Goal: Task Accomplishment & Management: Manage account settings

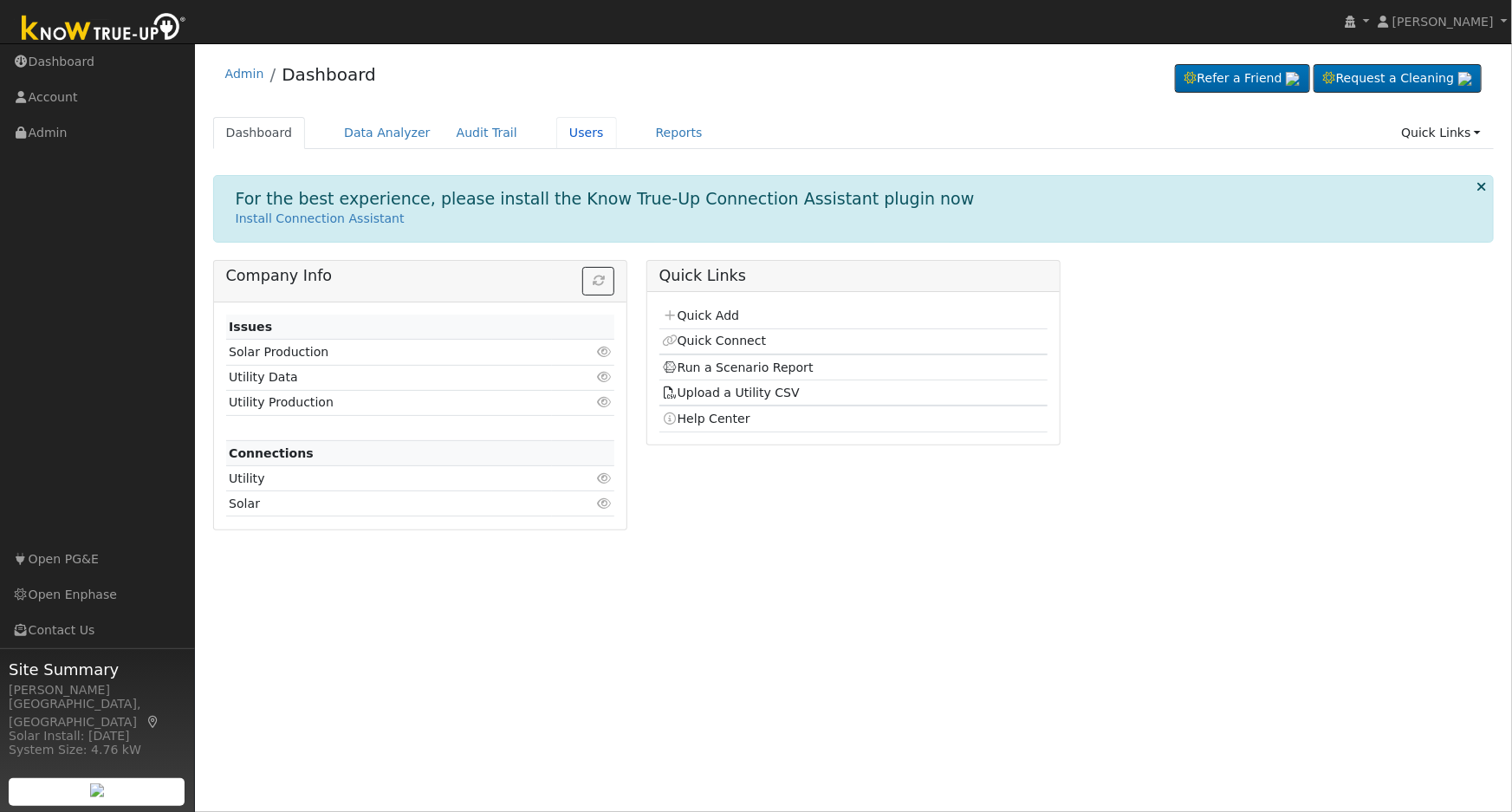
click at [565, 138] on link "Users" at bounding box center [587, 133] width 61 height 32
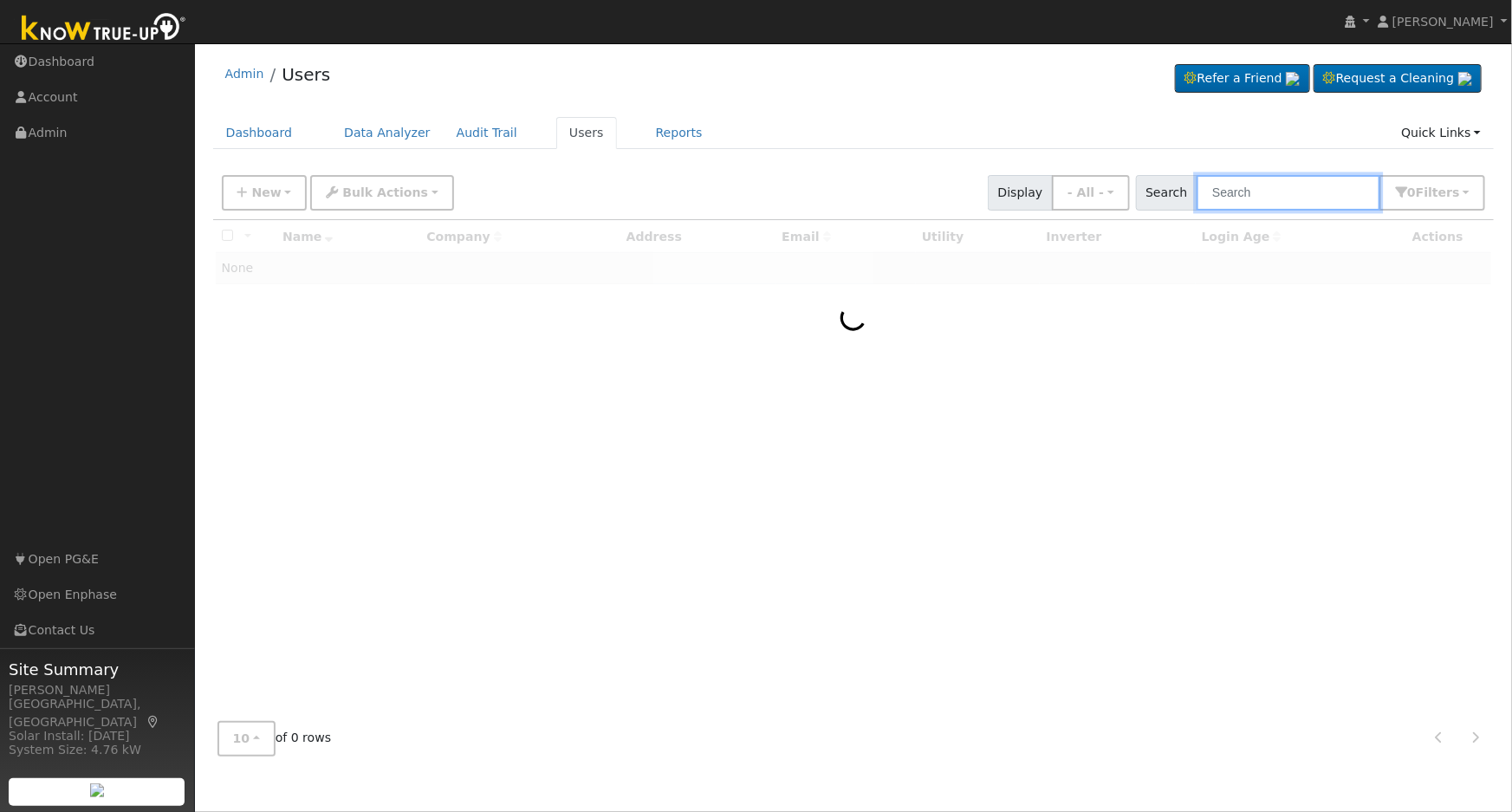
click at [1229, 189] on input "text" at bounding box center [1289, 193] width 184 height 36
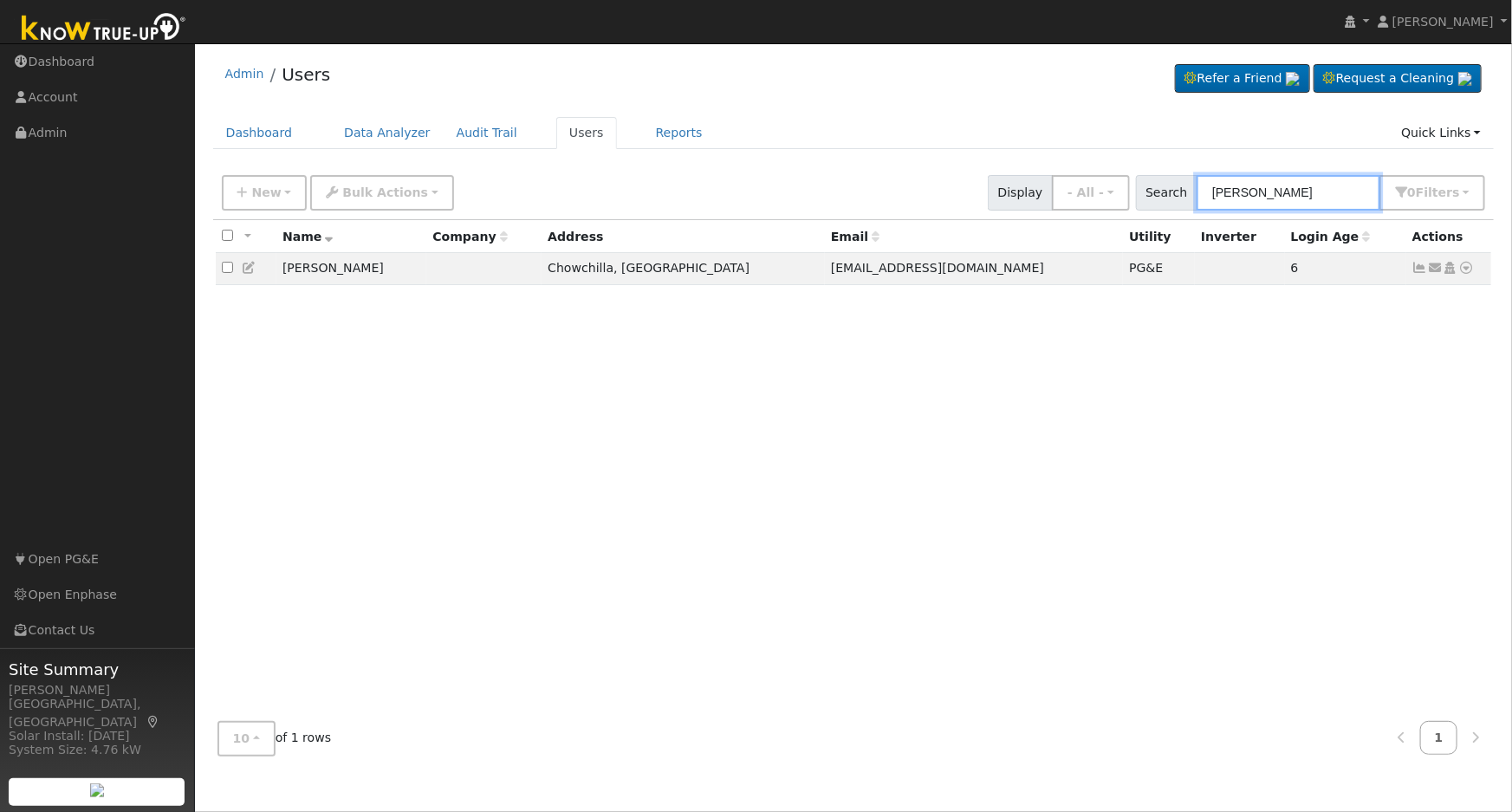
type input "[PERSON_NAME]"
click at [1468, 267] on icon at bounding box center [1467, 267] width 16 height 12
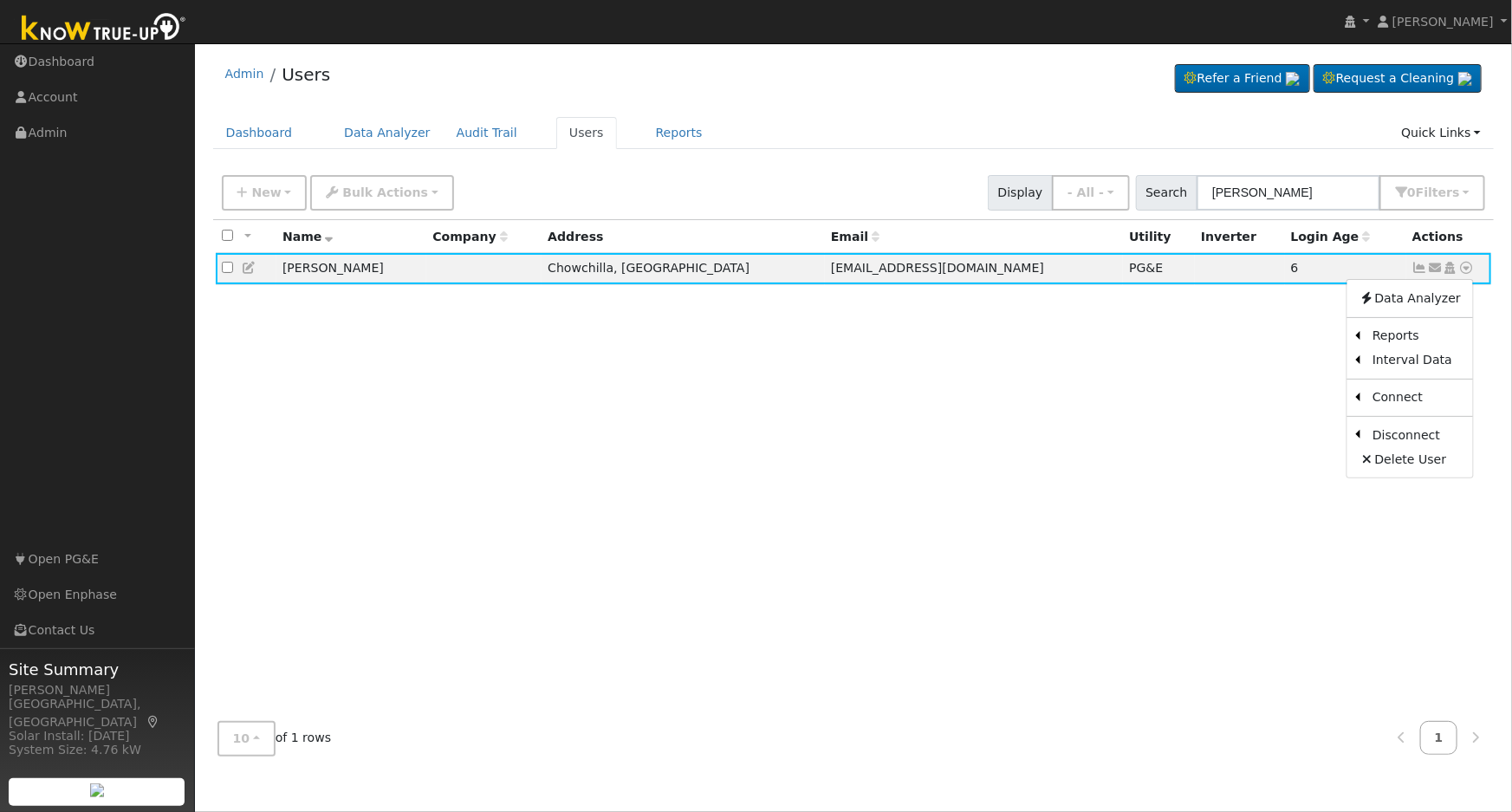
click at [1449, 271] on icon at bounding box center [1450, 267] width 16 height 12
